Goal: Task Accomplishment & Management: Manage account settings

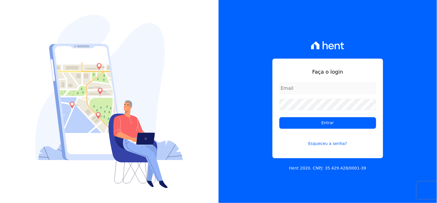
click at [304, 86] on input "email" at bounding box center [328, 88] width 97 height 12
type input "[EMAIL_ADDRESS][DOMAIN_NAME]"
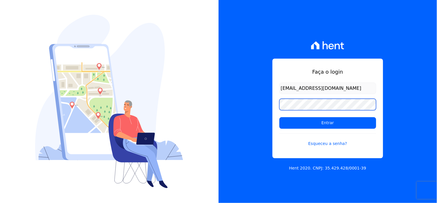
click at [280, 117] on input "Entrar" at bounding box center [328, 123] width 97 height 12
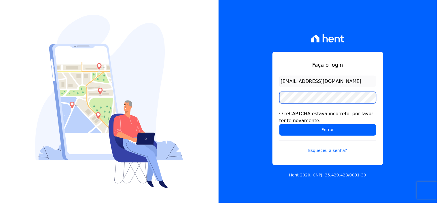
click at [280, 124] on input "Entrar" at bounding box center [328, 130] width 97 height 12
